Goal: Information Seeking & Learning: Understand process/instructions

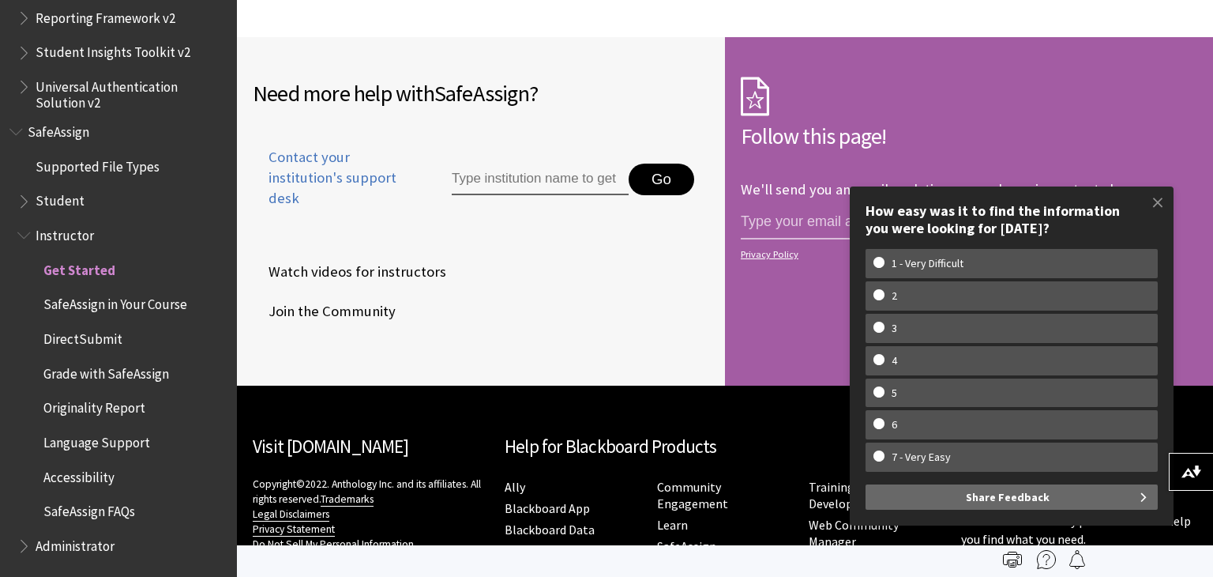
scroll to position [2517, 0]
click at [60, 133] on span "SafeAssign" at bounding box center [59, 128] width 62 height 21
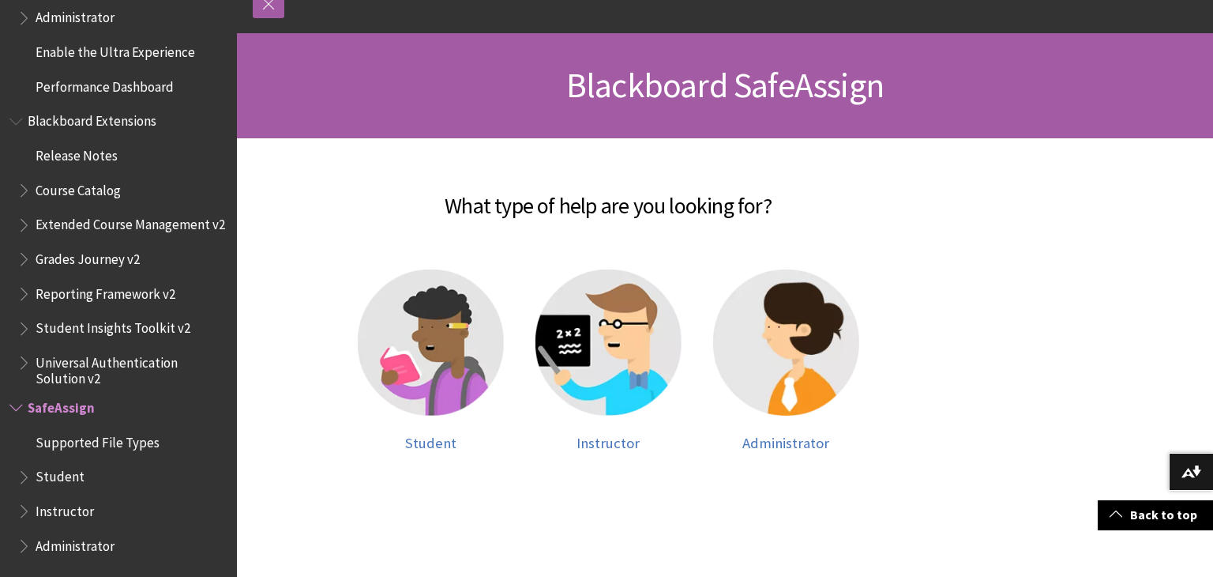
scroll to position [190, 0]
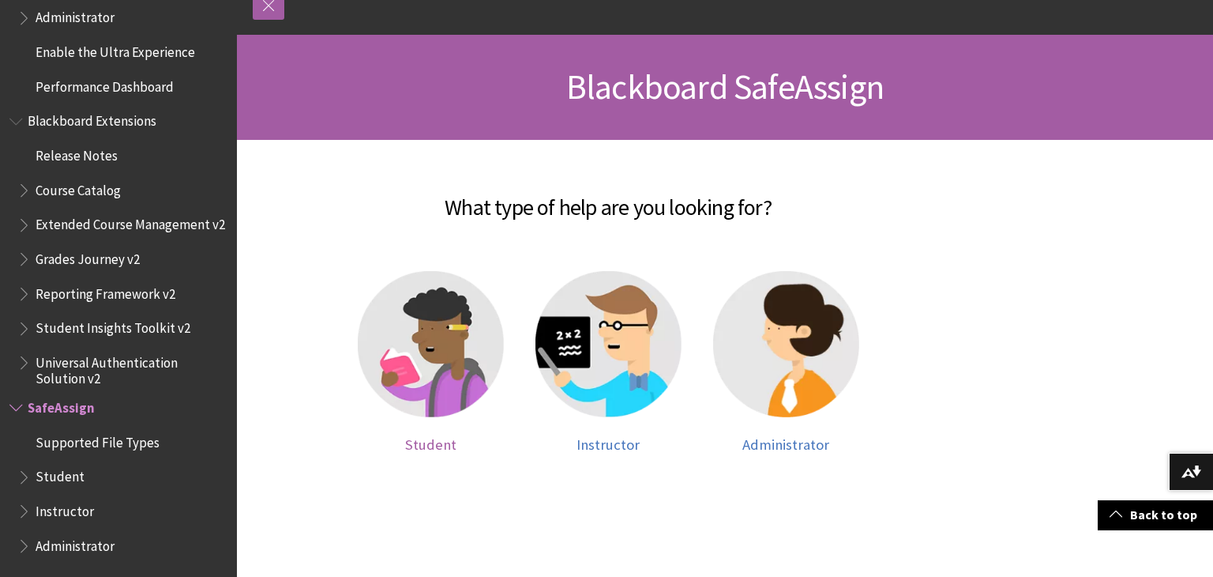
click at [433, 444] on span "Student" at bounding box center [430, 444] width 51 height 18
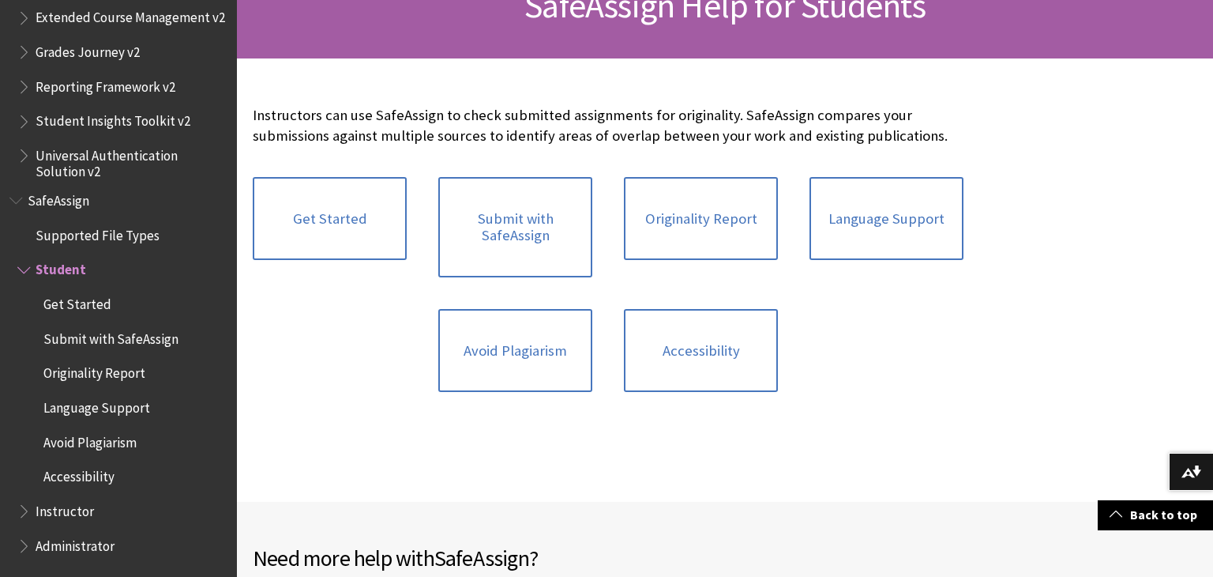
scroll to position [271, 0]
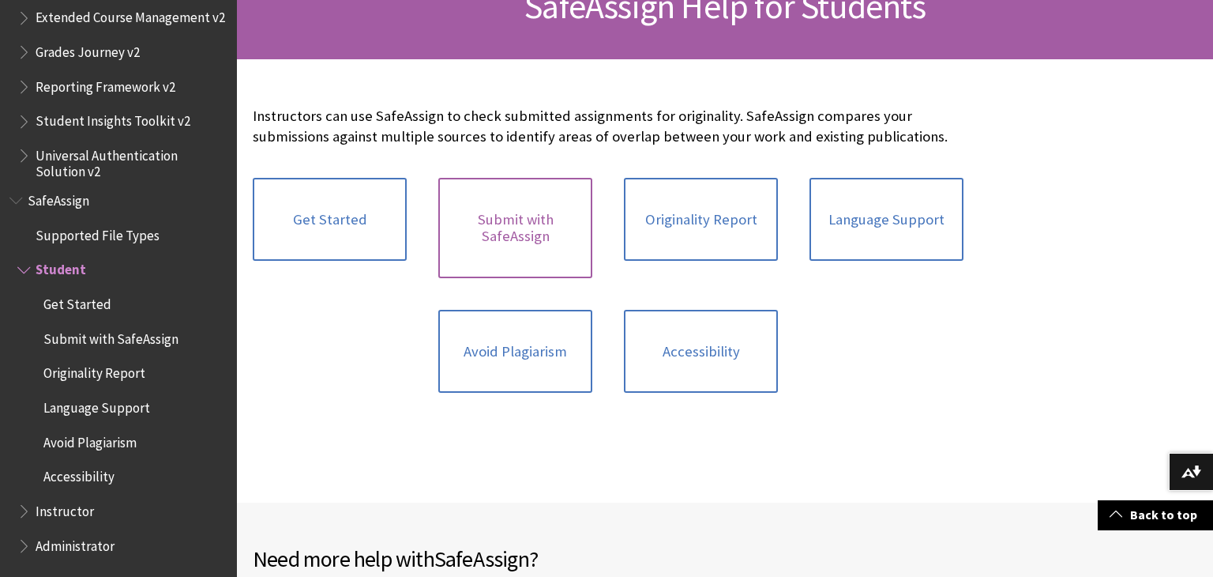
click at [516, 193] on link "Submit with SafeAssign" at bounding box center [515, 228] width 154 height 100
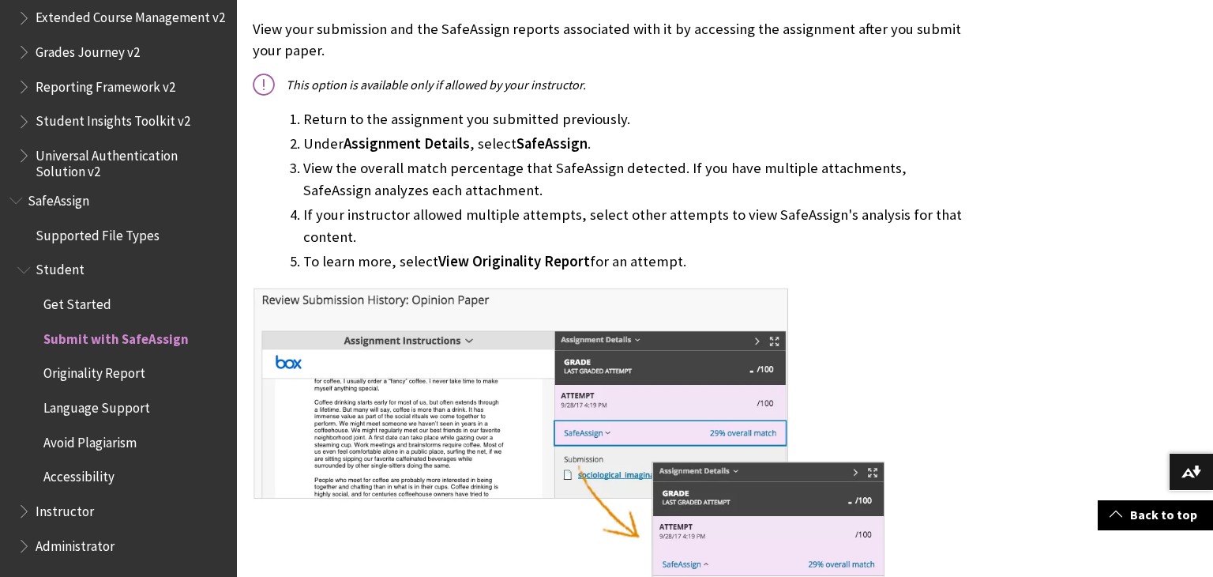
scroll to position [1134, 0]
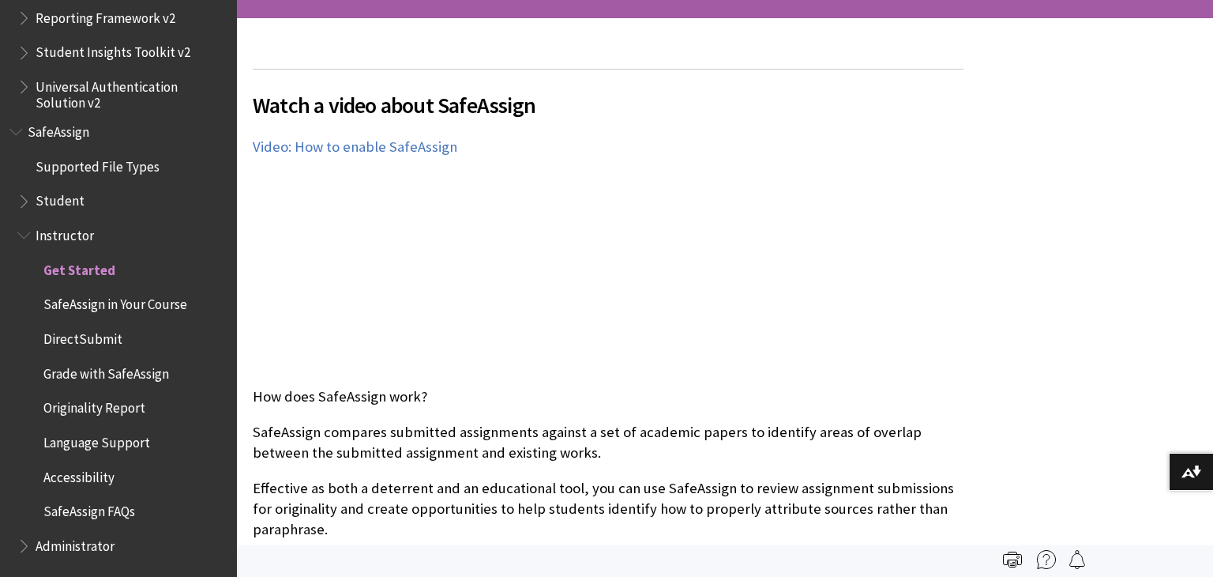
scroll to position [316, 0]
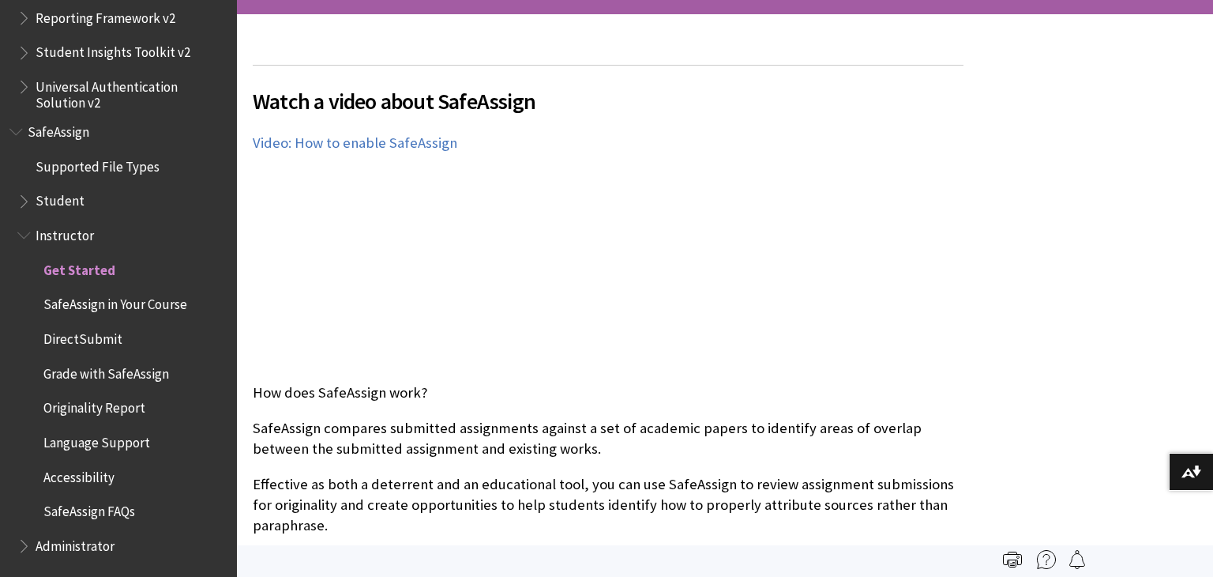
click at [99, 486] on span "Accessibility" at bounding box center [126, 477] width 202 height 27
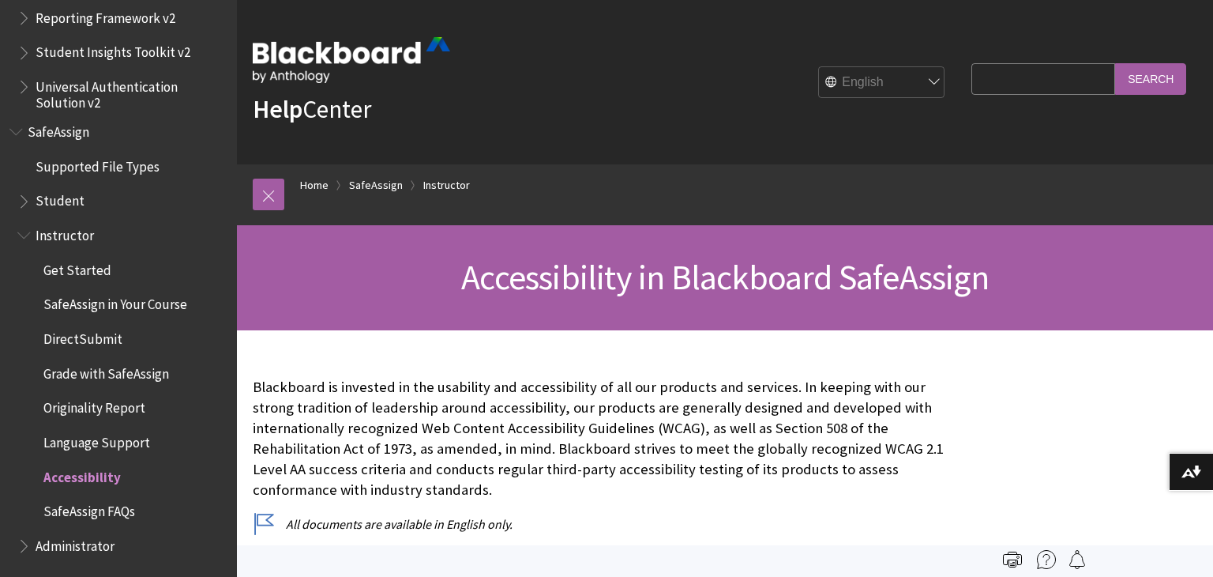
click at [60, 161] on span "Supported File Types" at bounding box center [98, 163] width 124 height 21
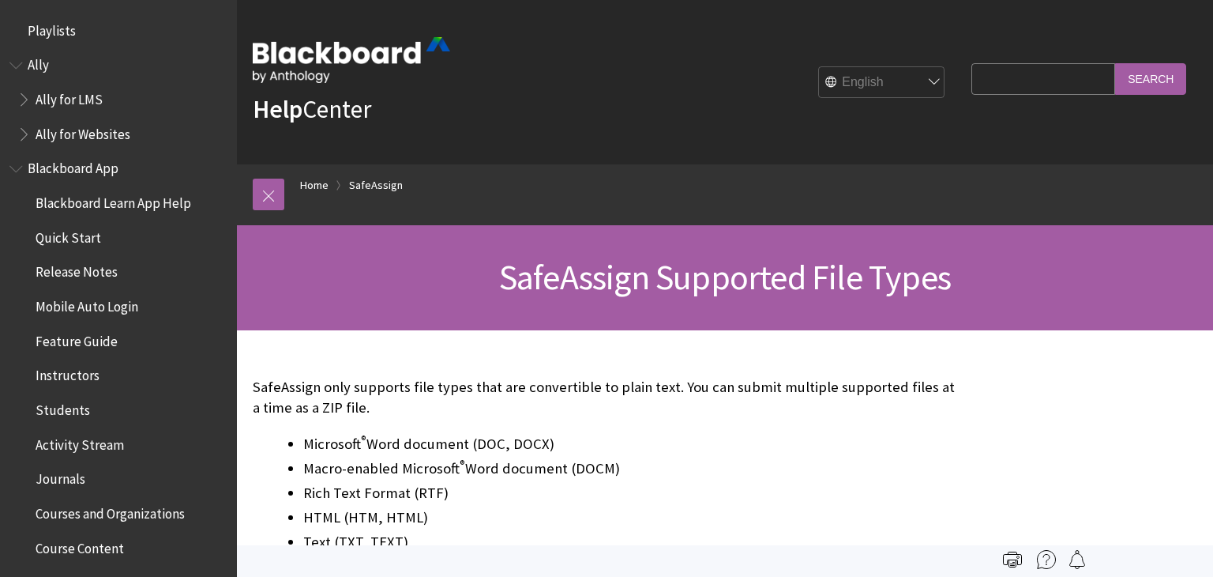
scroll to position [1610, 0]
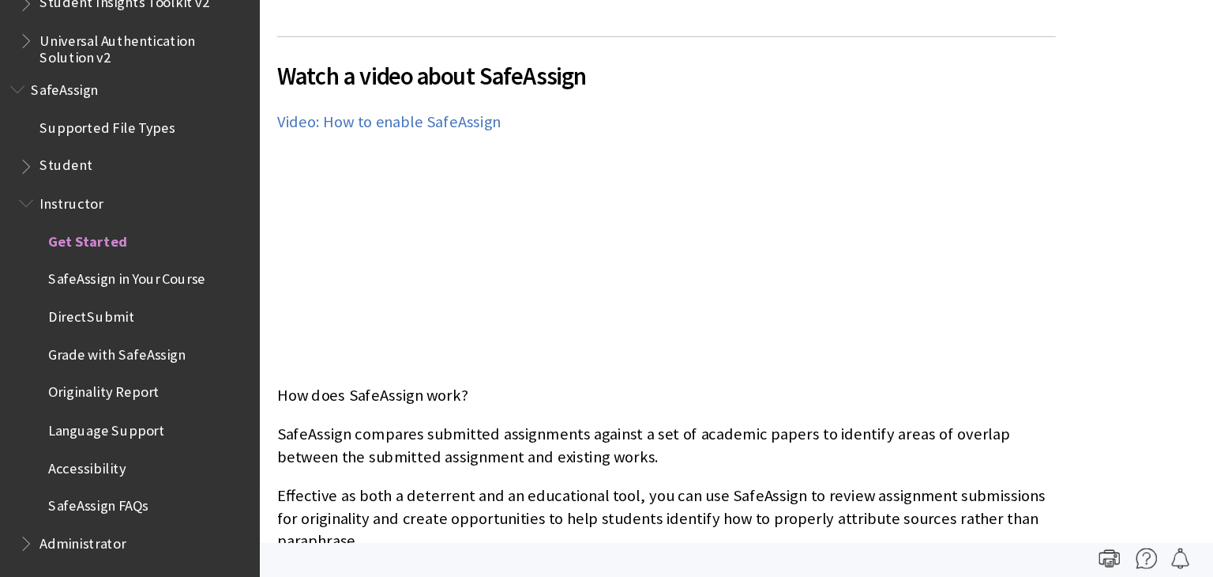
scroll to position [298, 0]
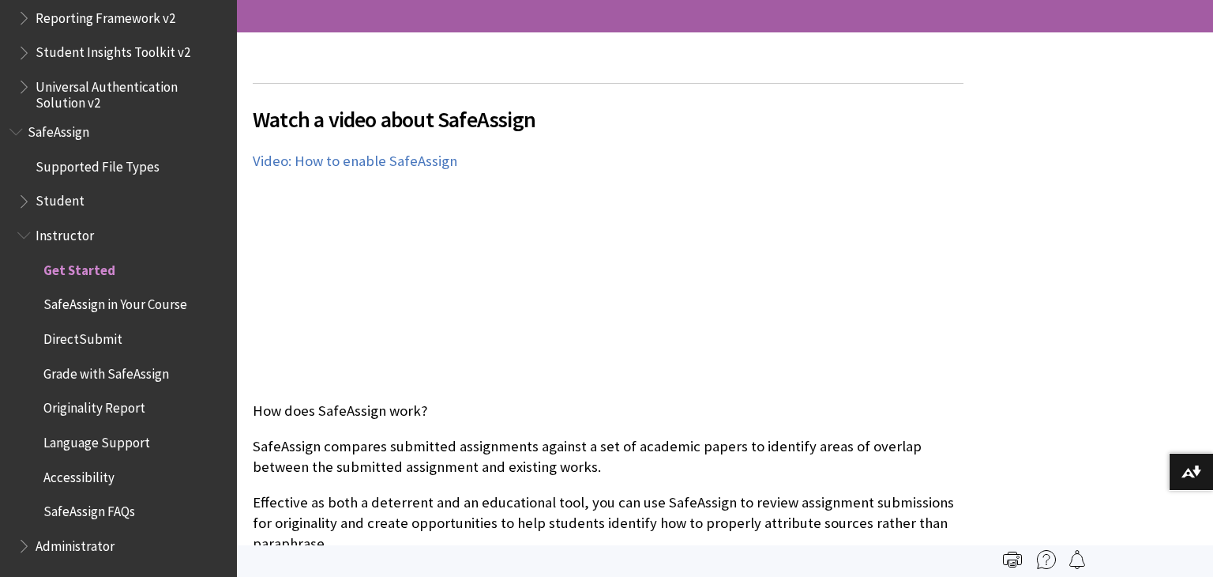
click at [77, 200] on span "Student" at bounding box center [60, 198] width 49 height 21
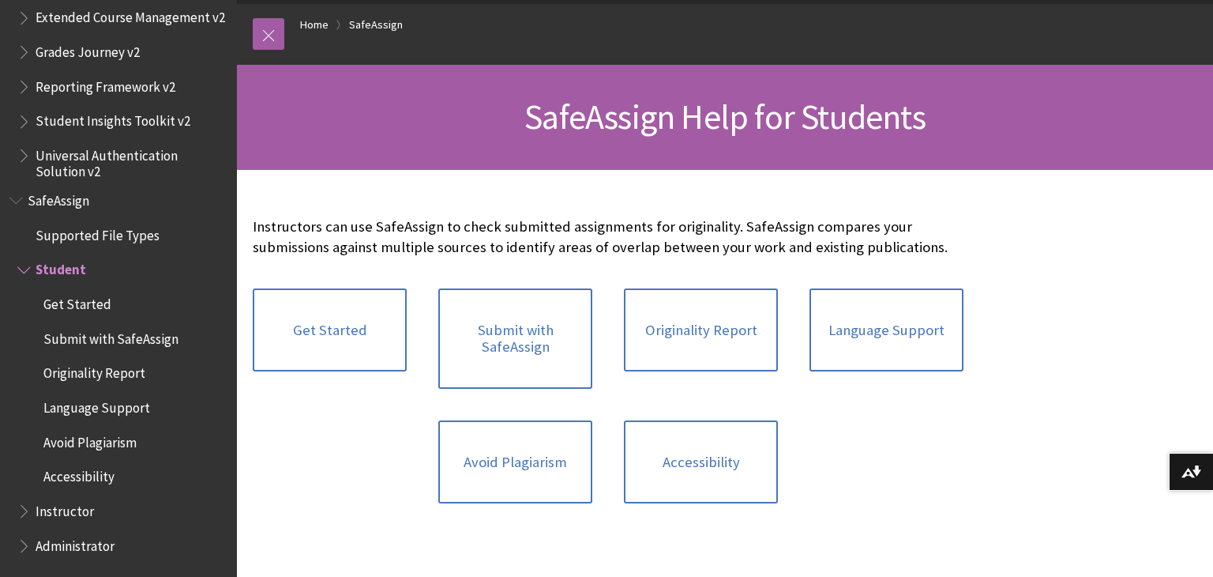
scroll to position [167, 0]
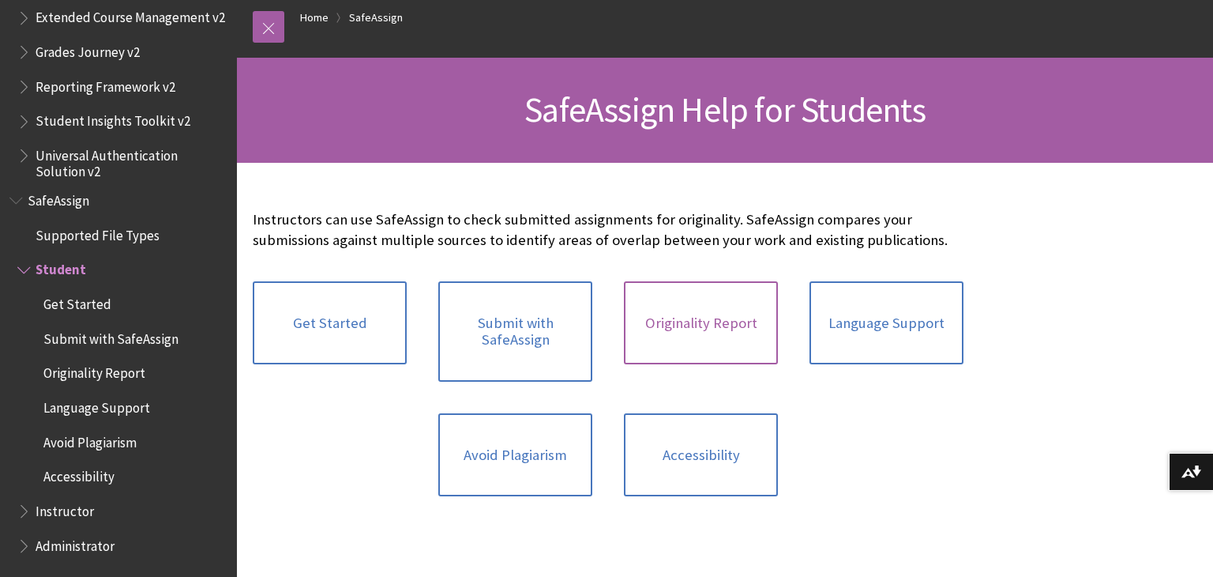
click at [693, 330] on link "Originality Report" at bounding box center [701, 323] width 154 height 84
click at [369, 345] on link "Get Started" at bounding box center [330, 323] width 154 height 84
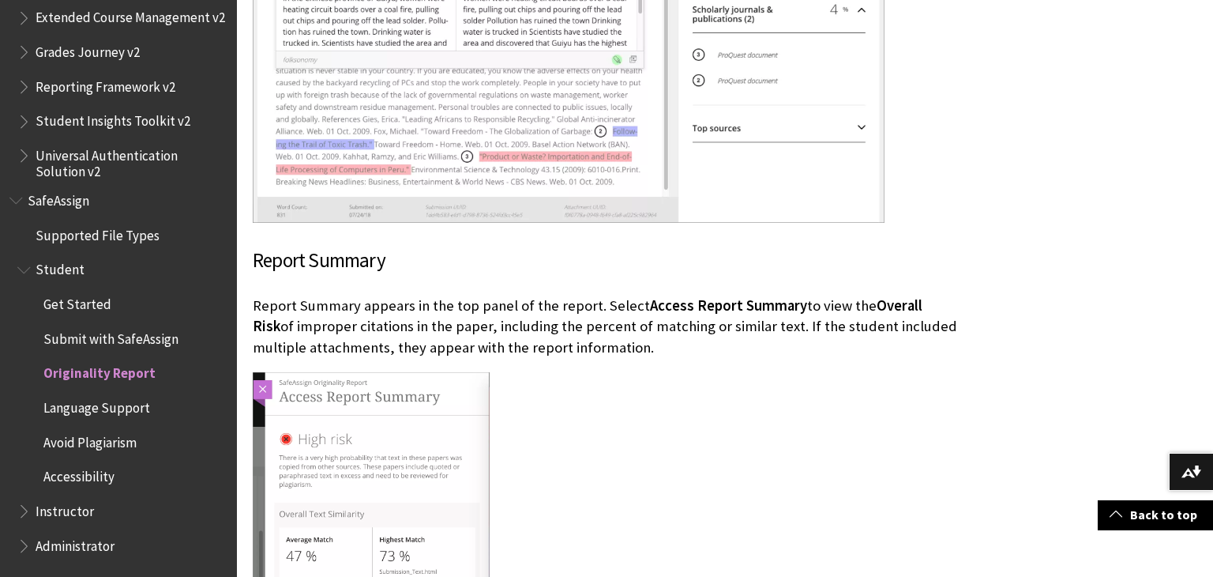
scroll to position [2740, 0]
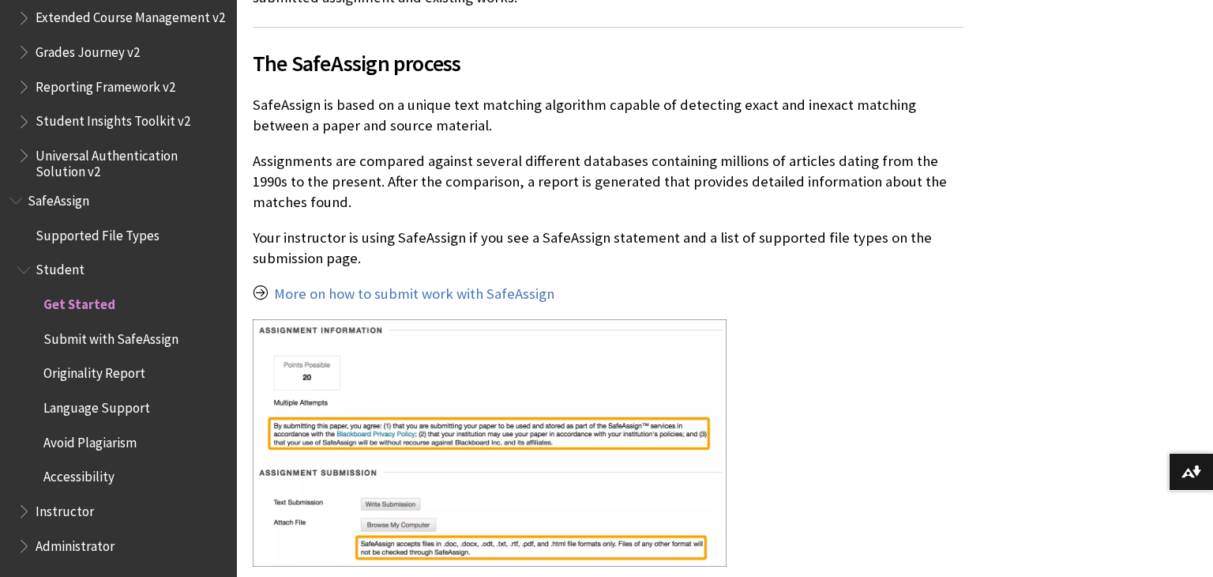
scroll to position [496, 0]
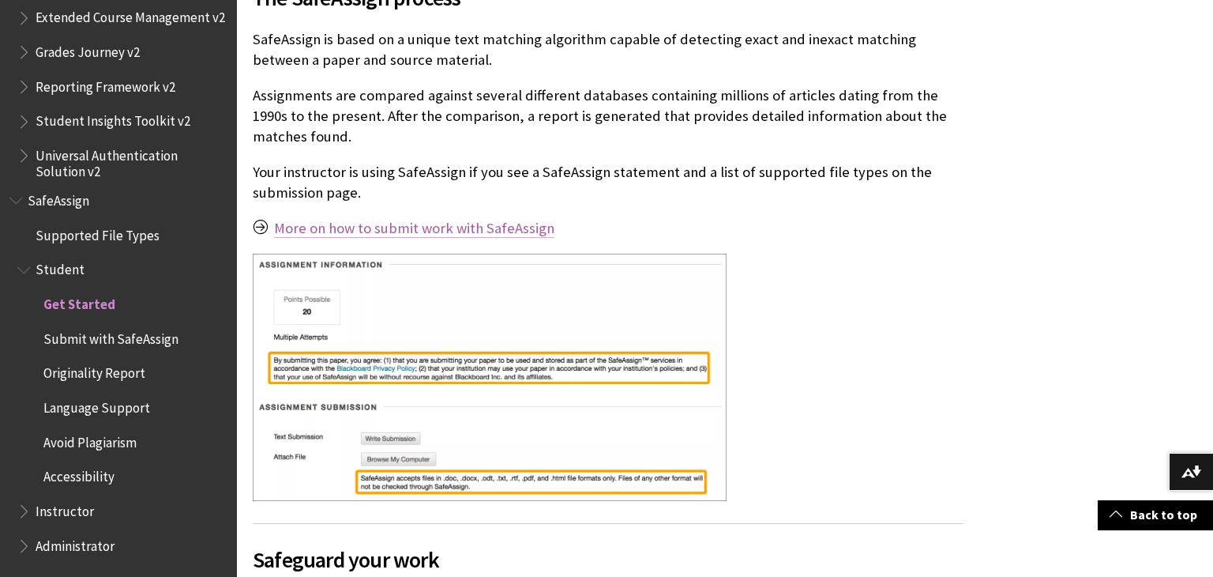
click at [394, 226] on link "More on how to submit work with SafeAssign" at bounding box center [414, 228] width 280 height 19
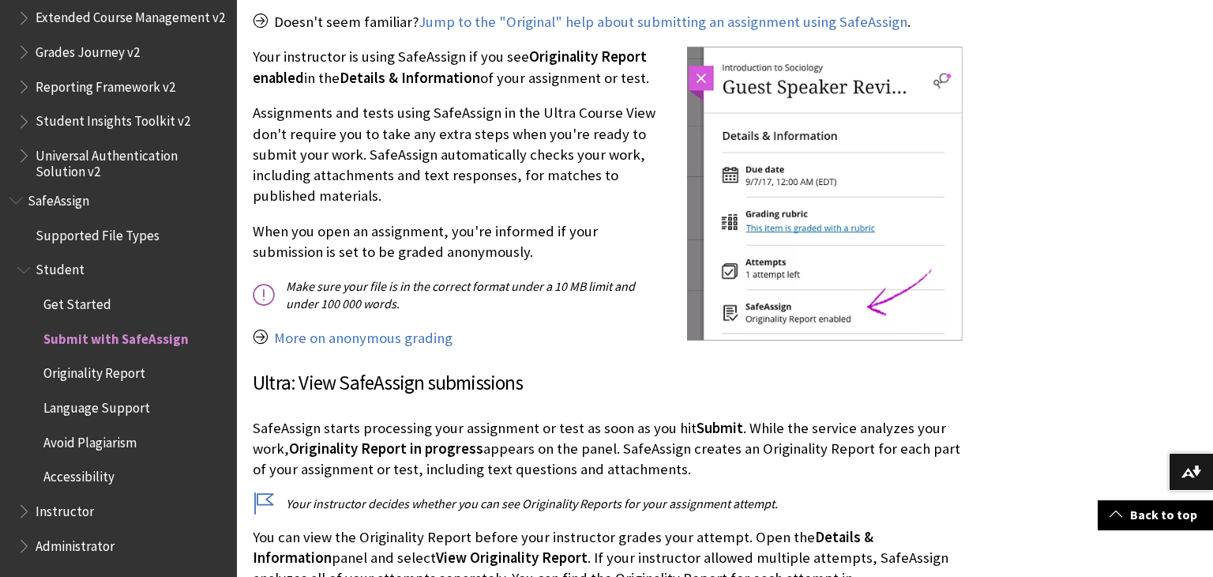
scroll to position [1919, 0]
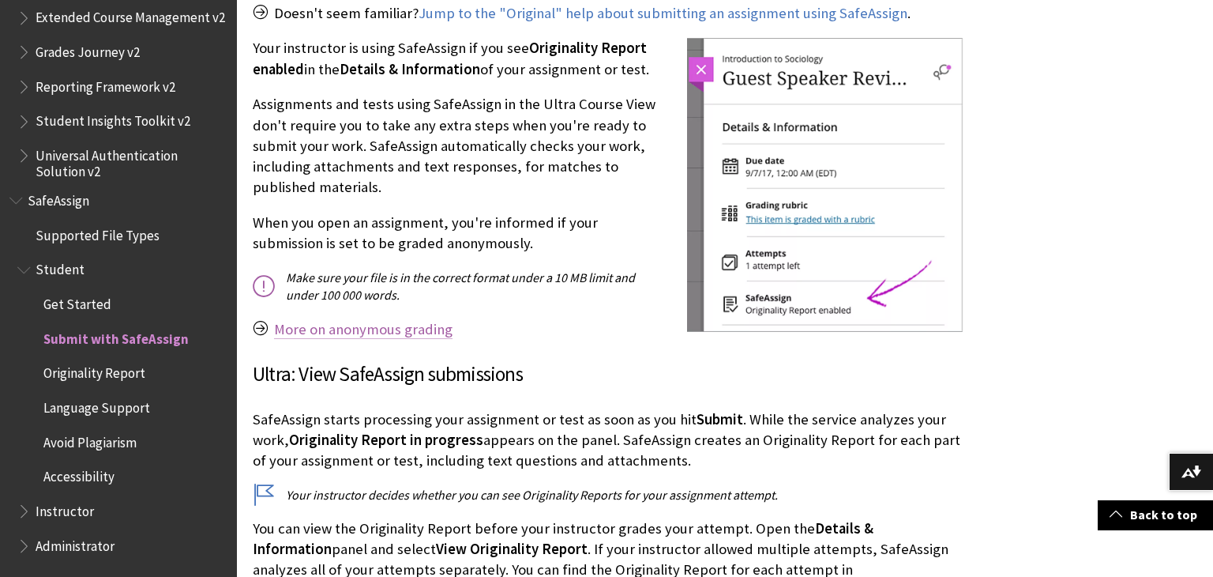
click at [325, 338] on link "More on anonymous grading" at bounding box center [363, 329] width 178 height 19
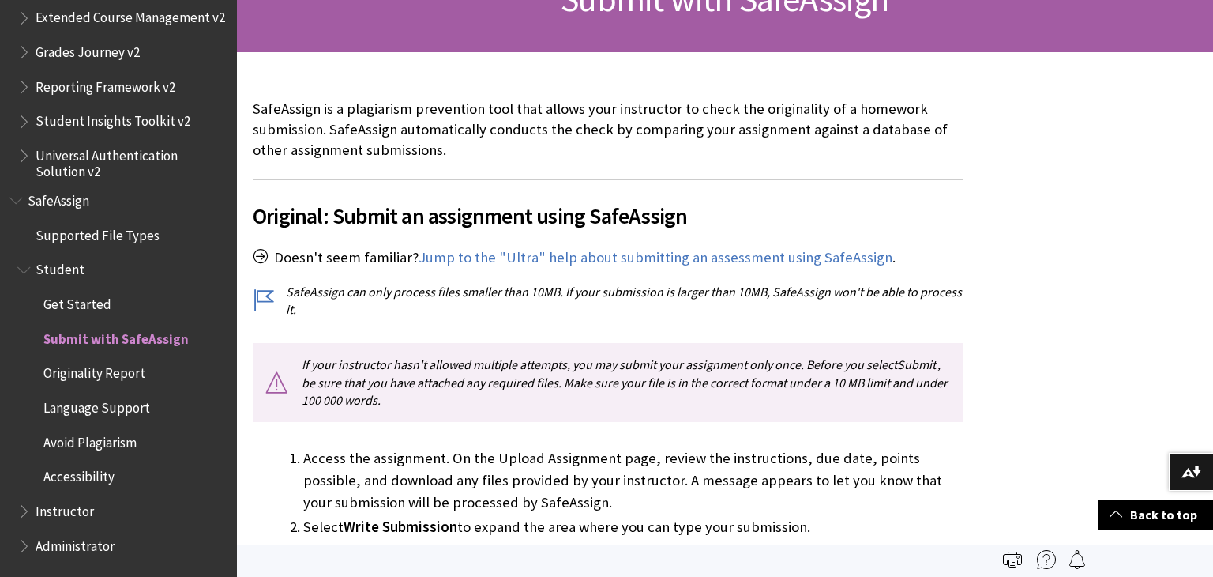
scroll to position [275, 0]
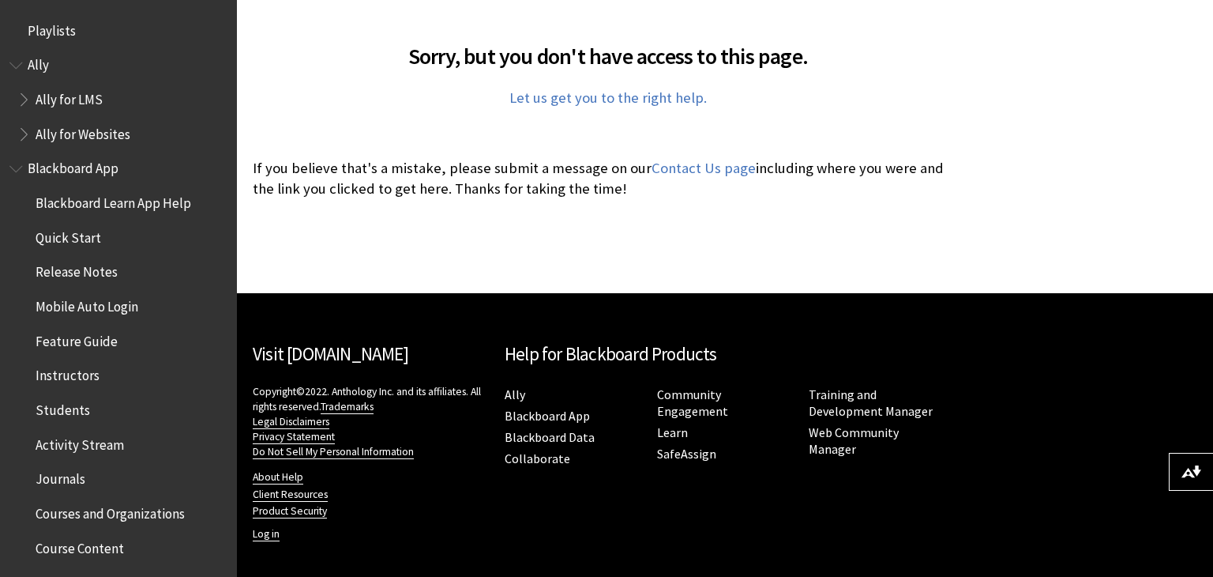
scroll to position [360, 0]
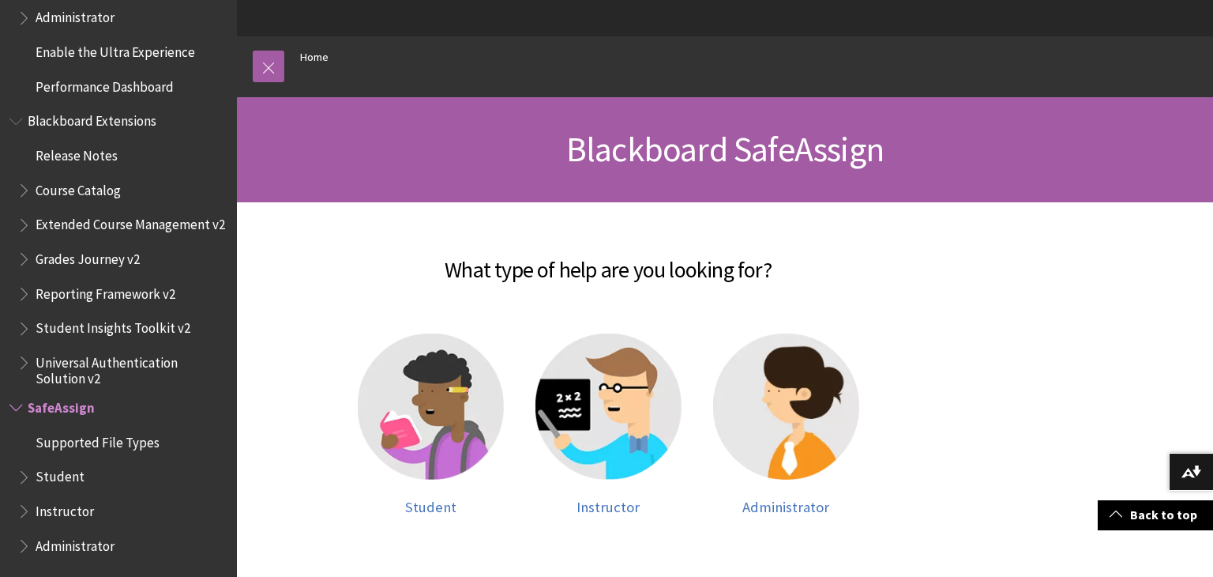
scroll to position [93, 0]
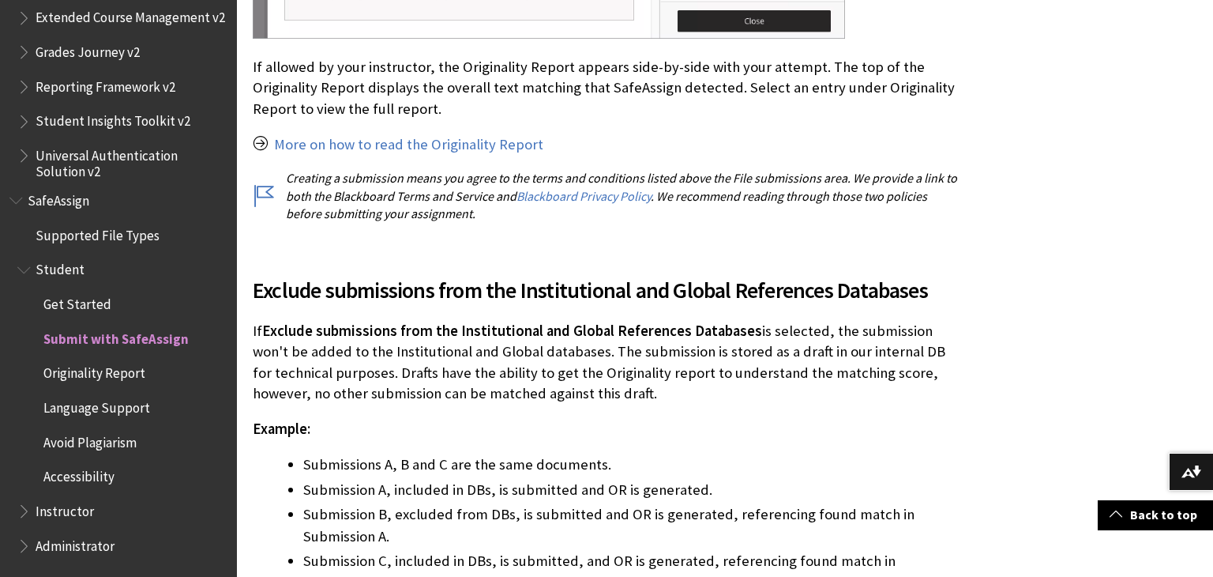
scroll to position [3056, 0]
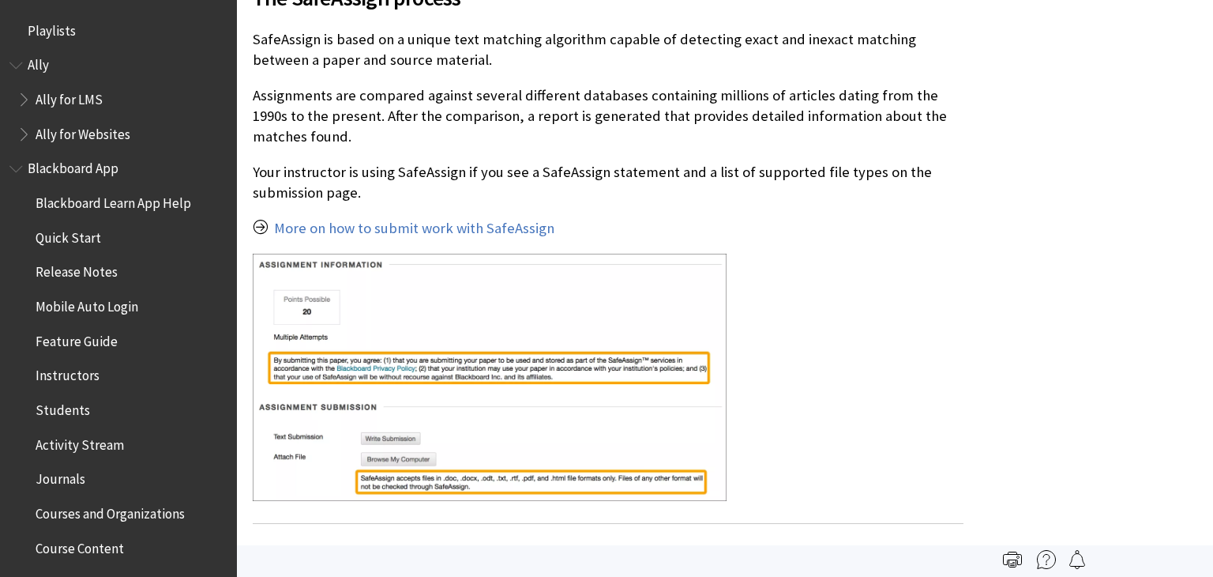
scroll to position [1816, 0]
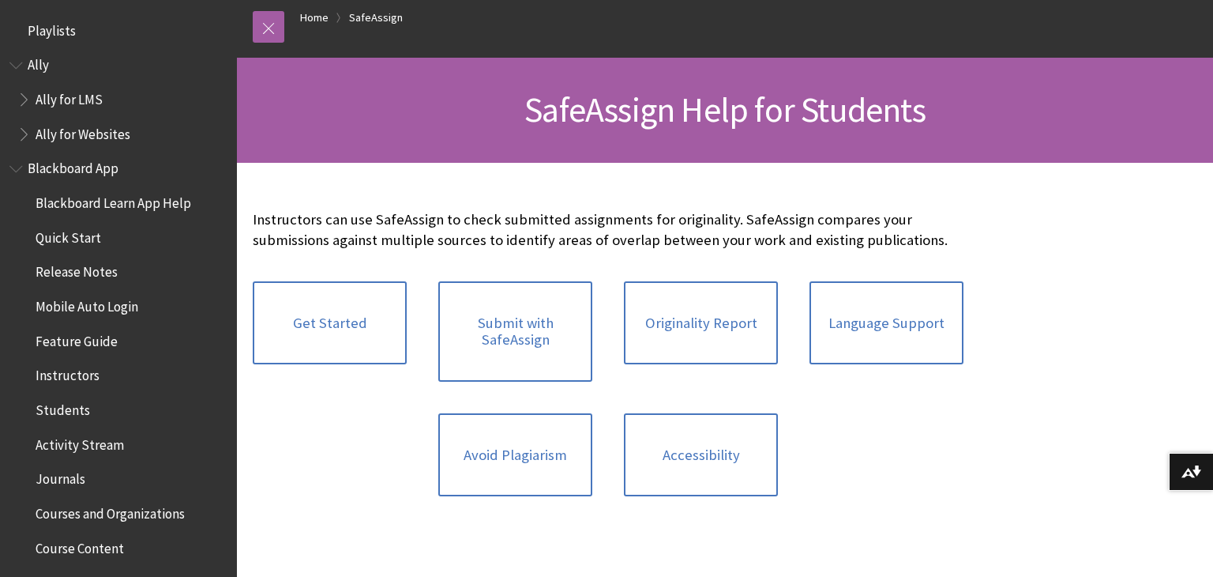
scroll to position [1816, 0]
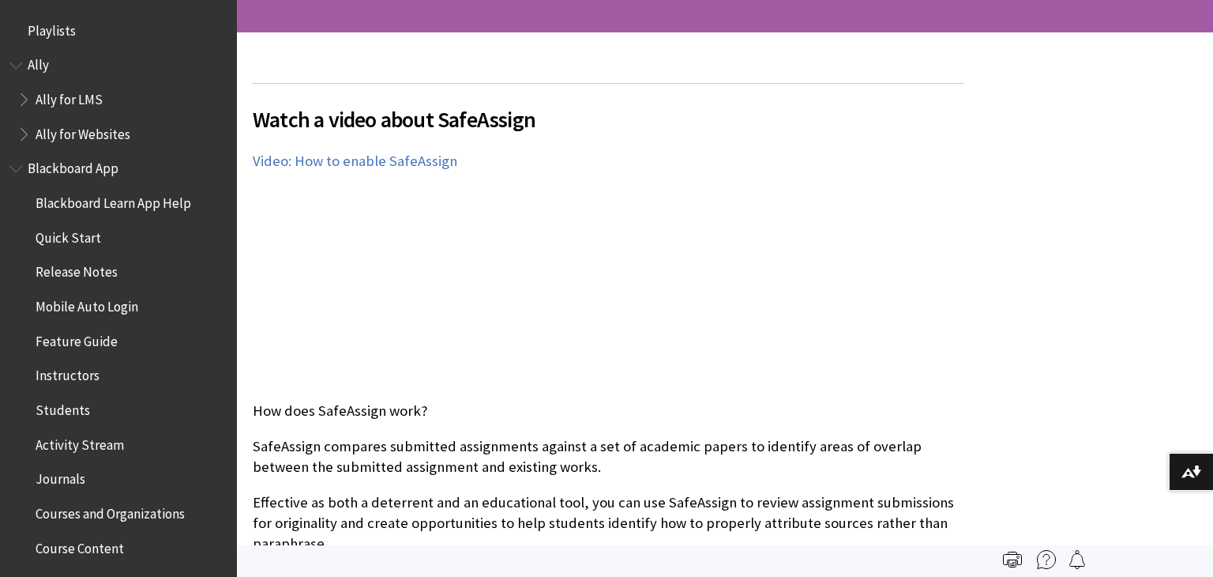
scroll to position [1886, 0]
